Goal: Find specific page/section: Find specific page/section

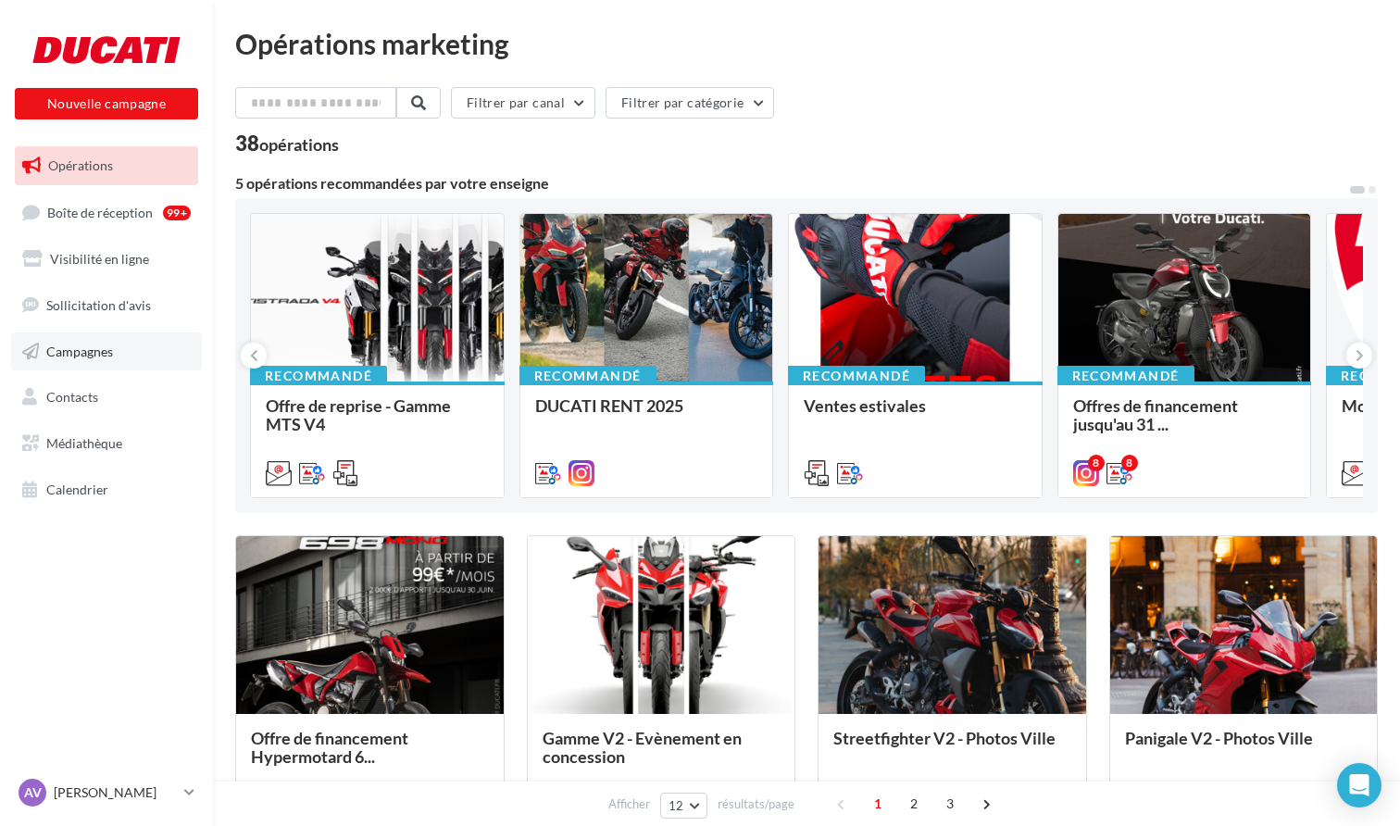
click at [93, 348] on span "Campagnes" at bounding box center [79, 350] width 67 height 16
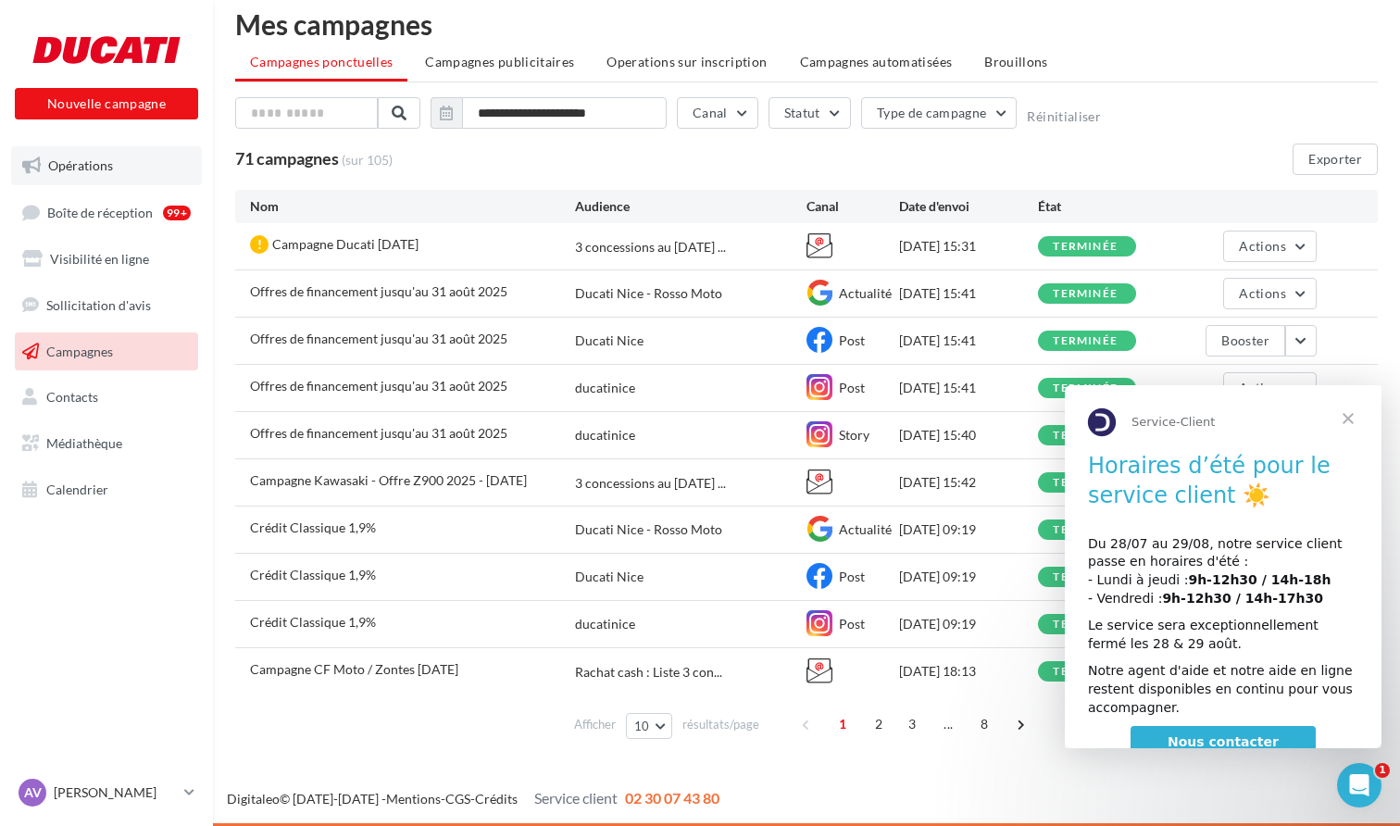
click at [117, 175] on link "Opérations" at bounding box center [106, 165] width 191 height 39
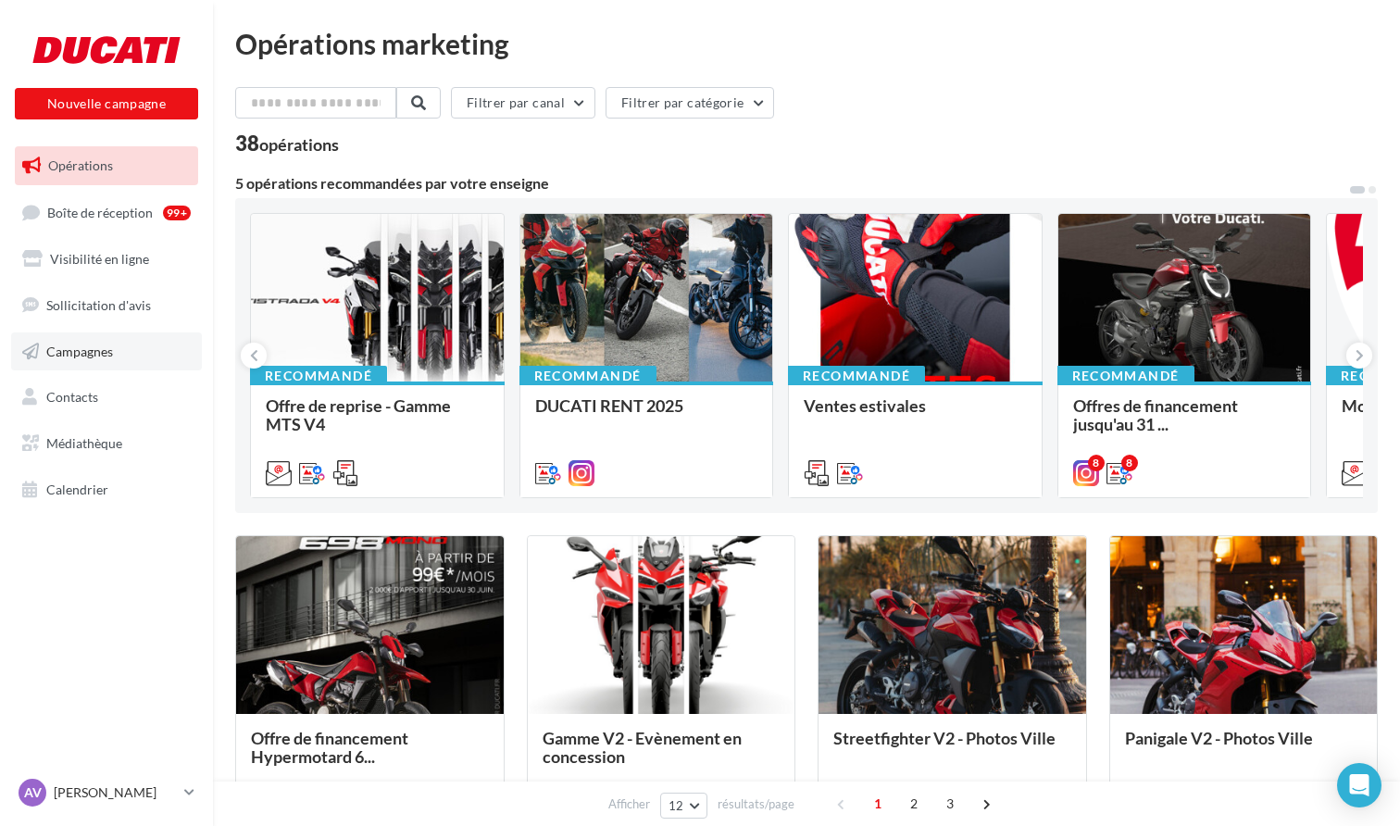
click at [103, 343] on span "Campagnes" at bounding box center [79, 350] width 67 height 16
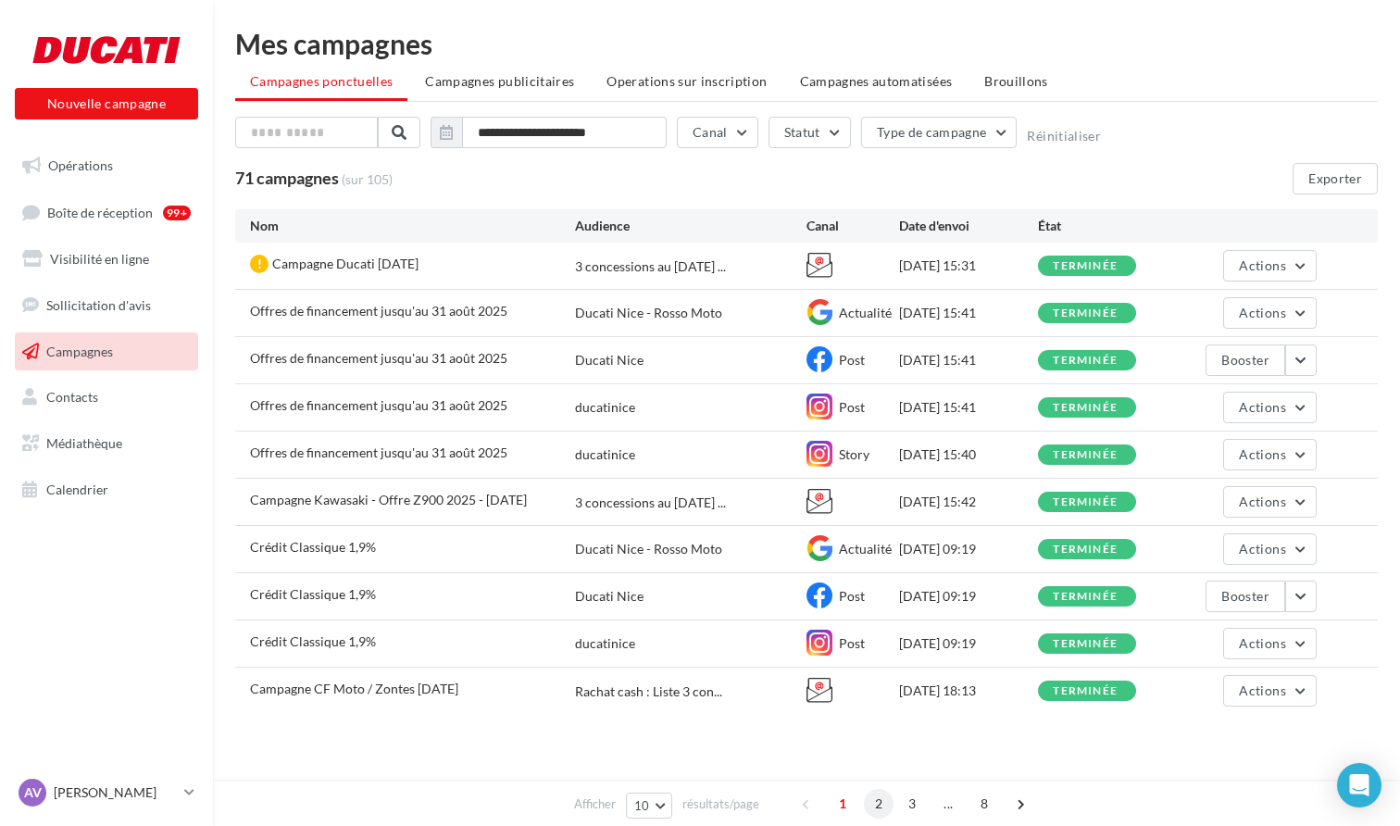
click at [877, 803] on span "2" at bounding box center [879, 804] width 30 height 30
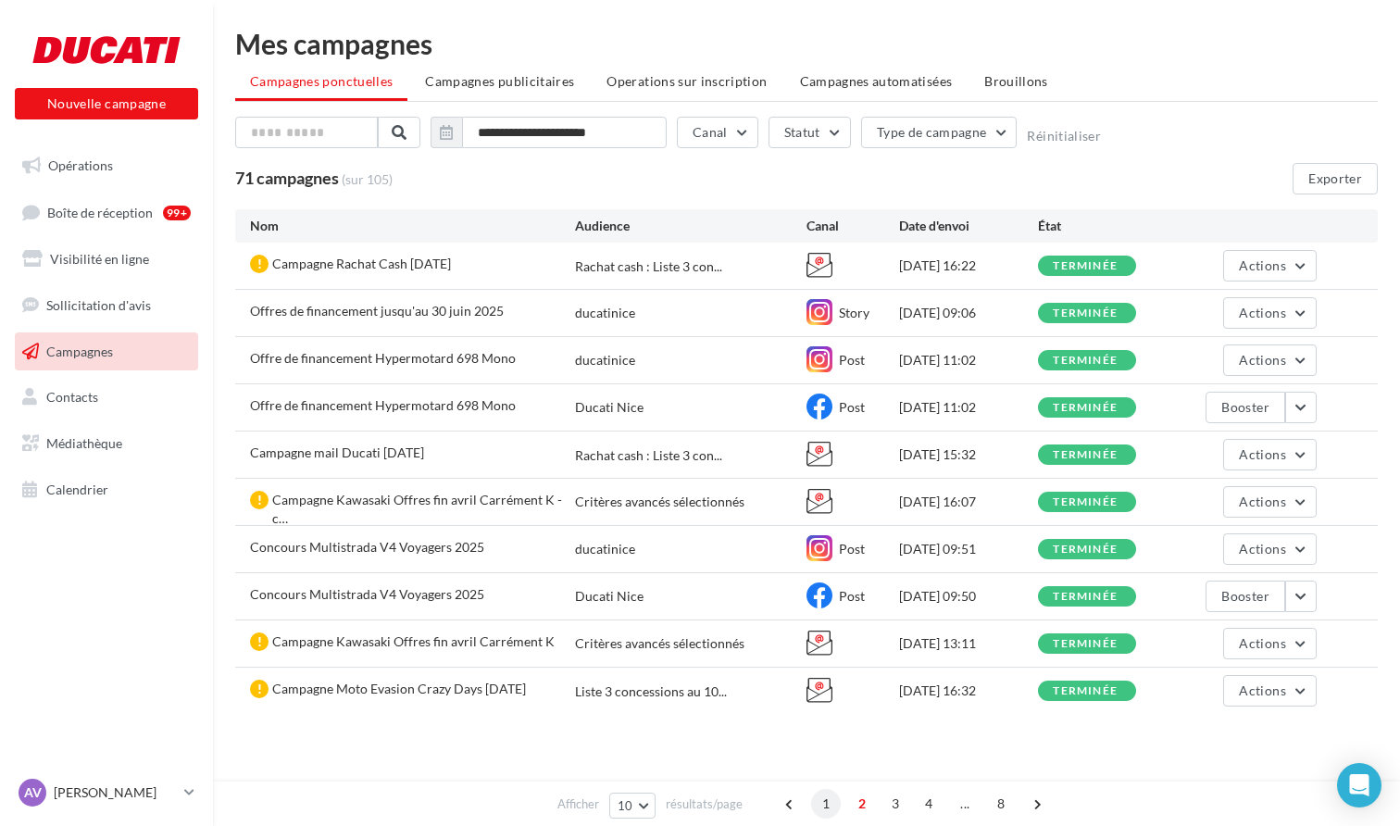
click at [830, 803] on span "1" at bounding box center [826, 804] width 30 height 30
